Goal: Information Seeking & Learning: Learn about a topic

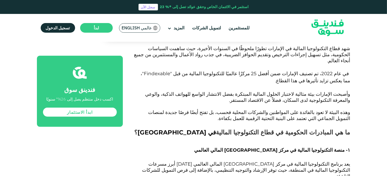
scroll to position [434, 0]
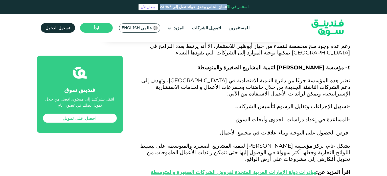
scroll to position [500, 0]
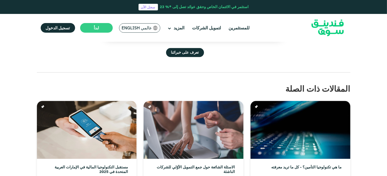
scroll to position [1065, 0]
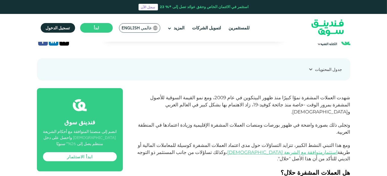
scroll to position [170, 0]
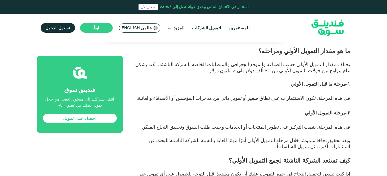
scroll to position [534, 0]
